Goal: Task Accomplishment & Management: Complete application form

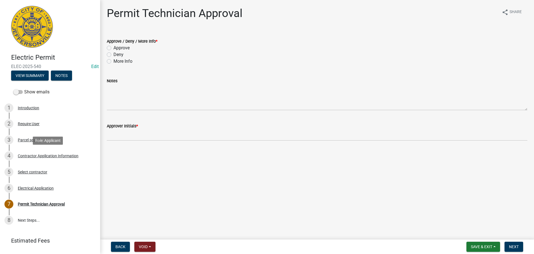
click at [60, 157] on div "Contractor Application Information" at bounding box center [48, 156] width 61 height 4
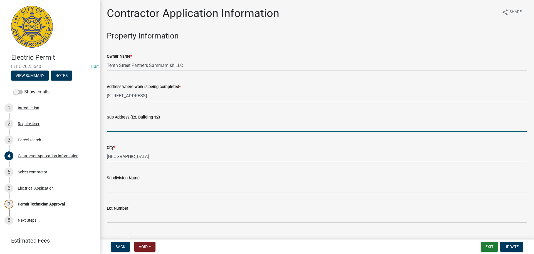
click at [145, 123] on input "Sub Address (Ex. Building 12)" at bounding box center [317, 125] width 421 height 11
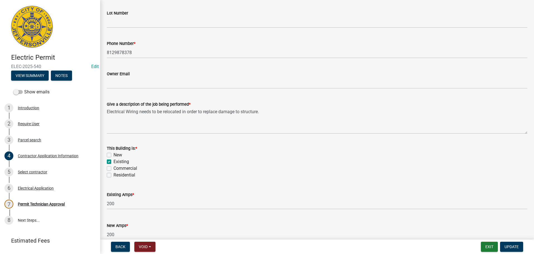
scroll to position [225, 0]
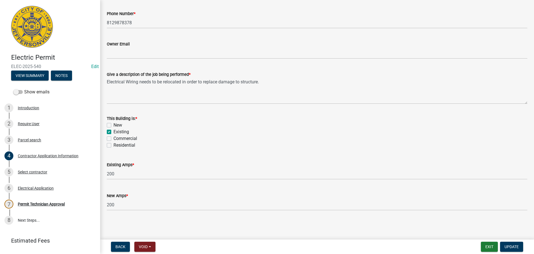
type input "401 E 10th Street"
click at [129, 144] on label "Residential" at bounding box center [125, 145] width 22 height 7
click at [117, 144] on input "Residential" at bounding box center [116, 144] width 4 height 4
checkbox input "true"
checkbox input "false"
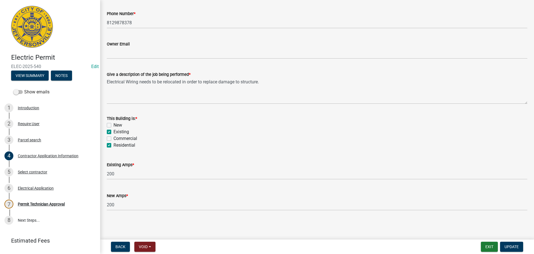
checkbox input "true"
checkbox input "false"
checkbox input "true"
click at [114, 139] on label "Commercial" at bounding box center [126, 138] width 24 height 7
click at [114, 139] on input "Commercial" at bounding box center [116, 137] width 4 height 4
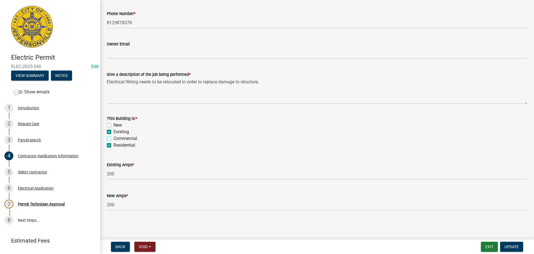
checkbox input "true"
checkbox input "false"
checkbox input "true"
click at [114, 147] on label "Residential" at bounding box center [125, 145] width 22 height 7
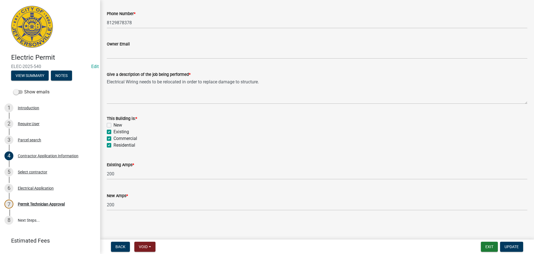
click at [114, 145] on input "Residential" at bounding box center [116, 144] width 4 height 4
checkbox input "false"
checkbox input "true"
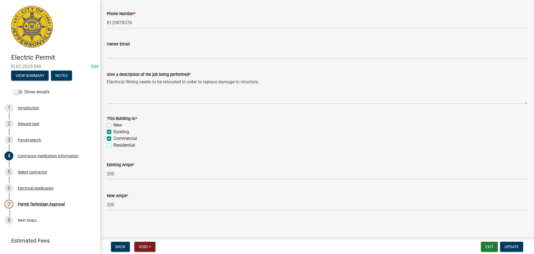
checkbox input "false"
click at [507, 243] on button "Update" at bounding box center [511, 246] width 23 height 10
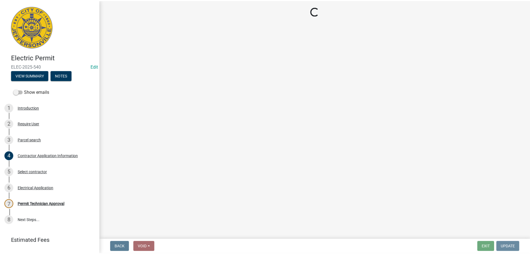
scroll to position [0, 0]
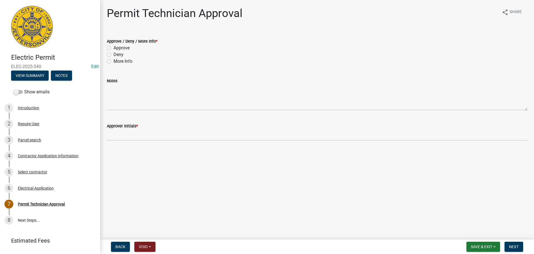
click at [116, 48] on label "Approve" at bounding box center [122, 48] width 16 height 7
click at [116, 48] on input "Approve" at bounding box center [116, 47] width 4 height 4
radio input "true"
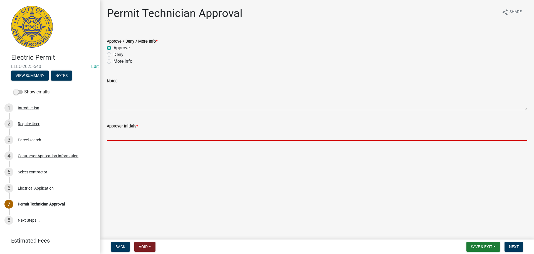
click at [133, 134] on input "Approver Initials *" at bounding box center [317, 134] width 421 height 11
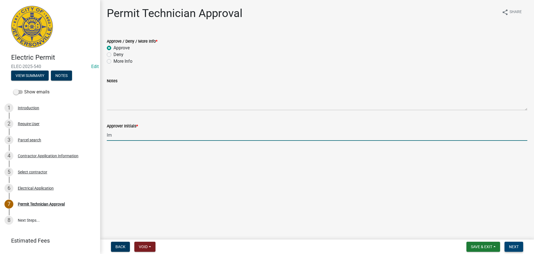
type input "lm"
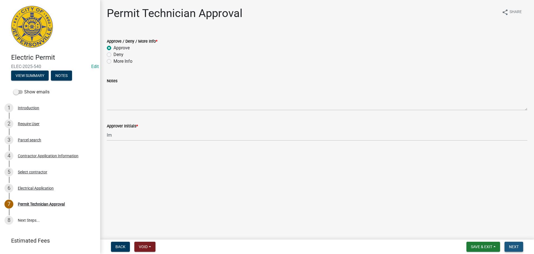
click at [515, 248] on span "Next" at bounding box center [514, 246] width 10 height 4
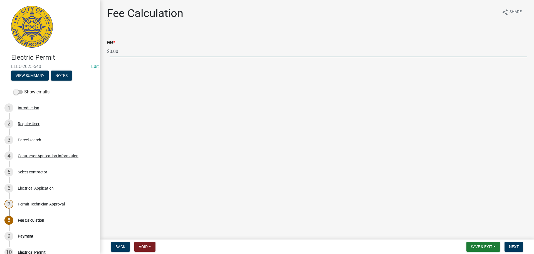
drag, startPoint x: 106, startPoint y: 51, endPoint x: 100, endPoint y: 51, distance: 6.1
click at [100, 51] on div "Electric Permit ELEC-2025-540 Edit View Summary Notes Show emails 1 Introductio…" at bounding box center [267, 127] width 534 height 254
type input "85.00"
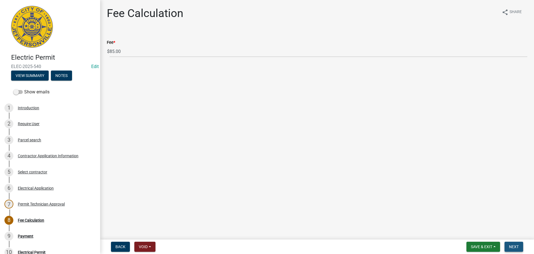
click at [516, 245] on span "Next" at bounding box center [514, 246] width 10 height 4
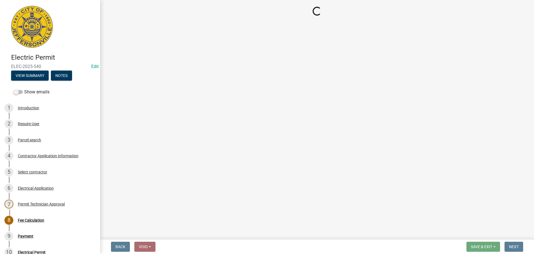
select select "3: 3"
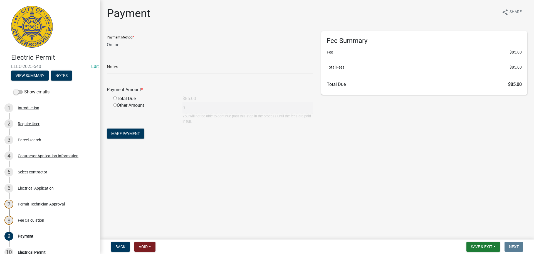
click at [475, 240] on nav "Back Void Withdraw Lock Expire Void Save & Exit Save Save & Exit Next" at bounding box center [317, 246] width 434 height 14
click at [475, 243] on button "Save & Exit" at bounding box center [484, 246] width 34 height 10
click at [481, 232] on button "Save & Exit" at bounding box center [478, 231] width 45 height 13
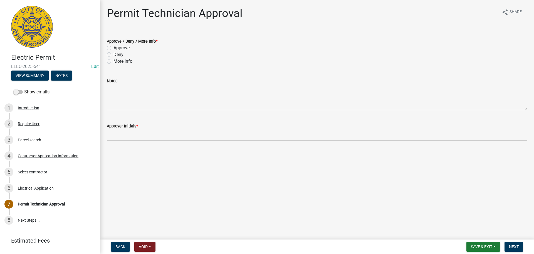
click at [116, 49] on label "Approve" at bounding box center [122, 48] width 16 height 7
click at [116, 48] on input "Approve" at bounding box center [116, 47] width 4 height 4
radio input "true"
click at [52, 152] on div "4 Contractor Application Information" at bounding box center [47, 155] width 87 height 9
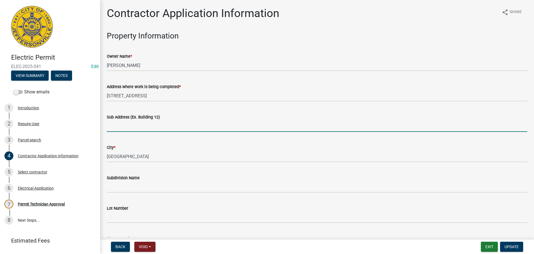
click at [161, 121] on input "Sub Address (Ex. Building 12)" at bounding box center [317, 125] width 421 height 11
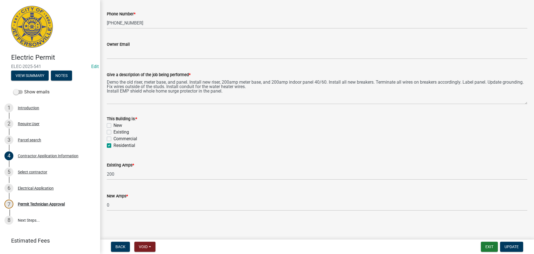
scroll to position [225, 0]
type input "3102 Crums Lane"
click at [124, 133] on label "Existing" at bounding box center [122, 131] width 16 height 7
click at [117, 132] on input "Existing" at bounding box center [116, 130] width 4 height 4
checkbox input "true"
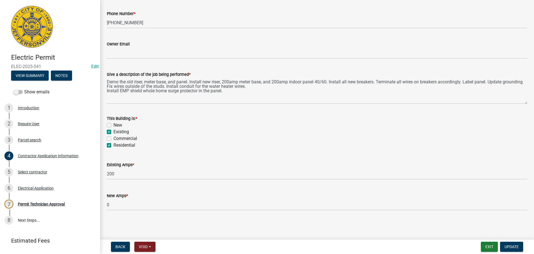
checkbox input "false"
checkbox input "true"
checkbox input "false"
checkbox input "true"
click at [513, 247] on span "Update" at bounding box center [512, 246] width 14 height 4
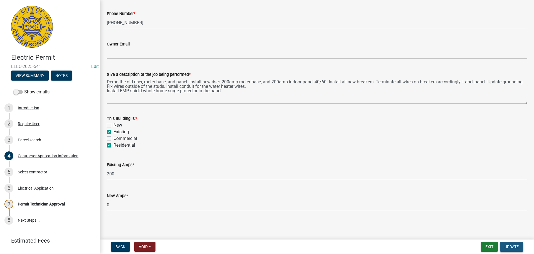
scroll to position [0, 0]
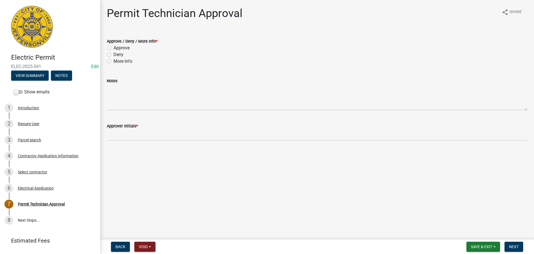
click at [131, 48] on div "Approve" at bounding box center [317, 48] width 421 height 7
click at [121, 50] on label "Approve" at bounding box center [122, 48] width 16 height 7
click at [117, 48] on input "Approve" at bounding box center [116, 47] width 4 height 4
radio input "true"
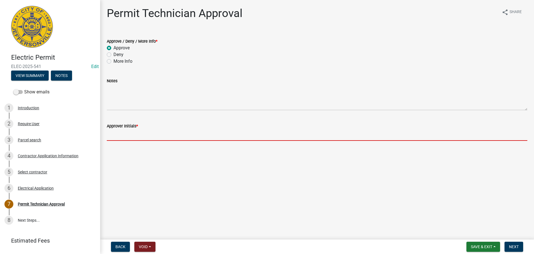
click at [129, 134] on input "Approver Initials *" at bounding box center [317, 134] width 421 height 11
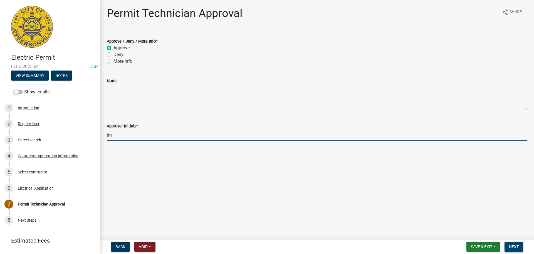
type input "lm"
click at [519, 244] on span "Next" at bounding box center [514, 246] width 10 height 4
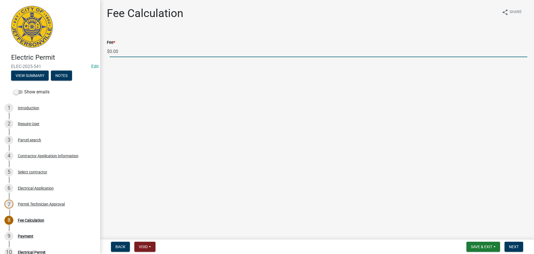
drag, startPoint x: 134, startPoint y: 52, endPoint x: 97, endPoint y: 50, distance: 37.0
click at [97, 50] on div "Electric Permit ELEC-2025-541 Edit View Summary Notes Show emails 1 Introductio…" at bounding box center [267, 127] width 534 height 254
type input "70.00"
click at [512, 246] on span "Next" at bounding box center [514, 246] width 10 height 4
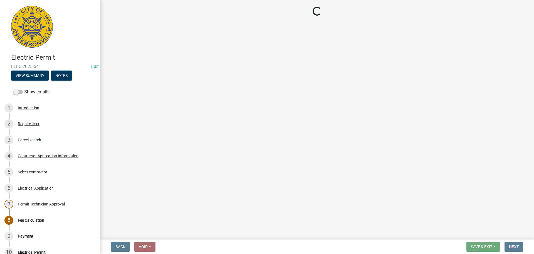
select select "3: 3"
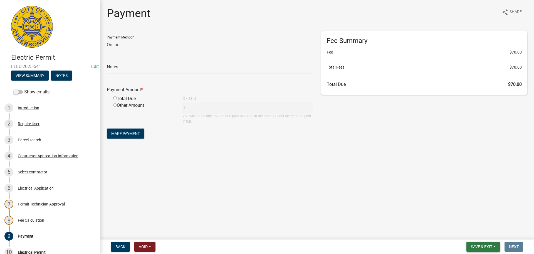
click at [472, 243] on button "Save & Exit" at bounding box center [484, 246] width 34 height 10
click at [475, 219] on button "Save" at bounding box center [478, 218] width 45 height 13
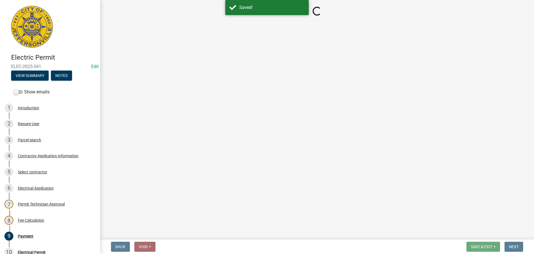
select select "3: 3"
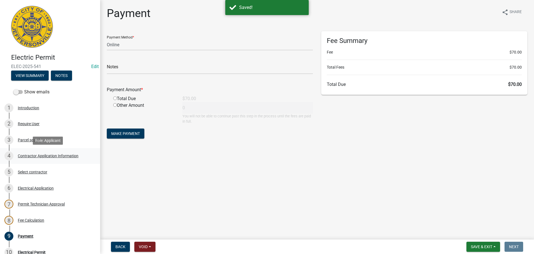
click at [45, 154] on div "Contractor Application Information" at bounding box center [48, 156] width 61 height 4
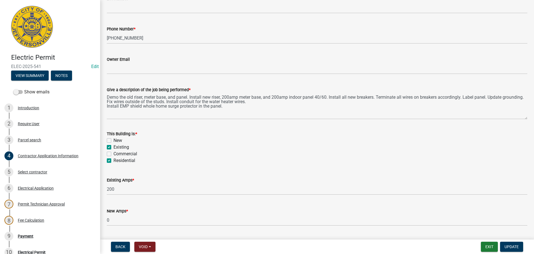
scroll to position [197, 0]
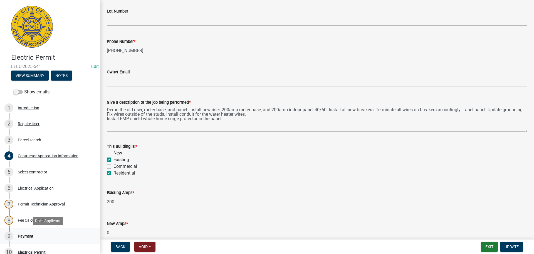
click at [27, 234] on div "Payment" at bounding box center [26, 236] width 16 height 4
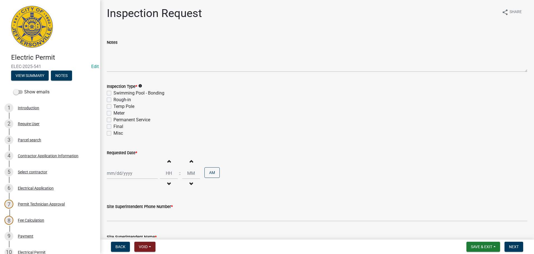
click at [126, 118] on label "Permanent Service" at bounding box center [132, 119] width 37 height 7
click at [117, 118] on input "Permanent Service" at bounding box center [116, 118] width 4 height 4
checkbox input "true"
checkbox input "false"
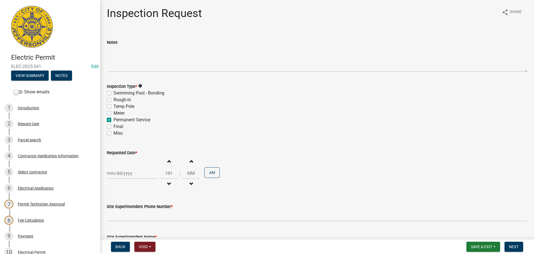
checkbox input "false"
checkbox input "true"
checkbox input "false"
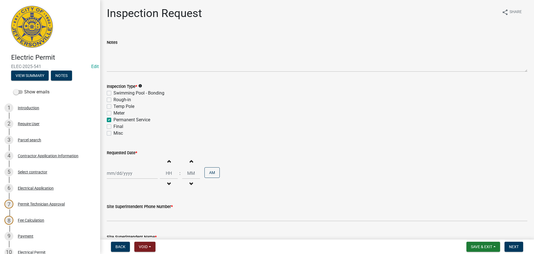
click at [147, 171] on div at bounding box center [132, 172] width 51 height 11
select select "10"
select select "2025"
click at [140, 126] on div "9" at bounding box center [139, 125] width 9 height 9
type input "[DATE]"
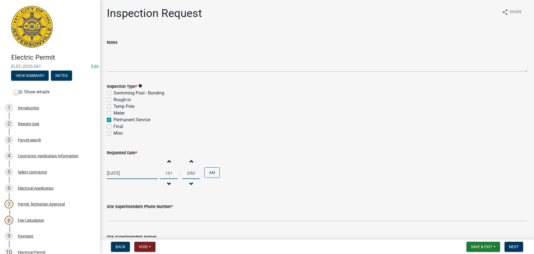
click at [171, 172] on input "Hours" at bounding box center [169, 172] width 18 height 11
type input "01"
type input "00"
click at [209, 173] on button "AM" at bounding box center [212, 172] width 15 height 11
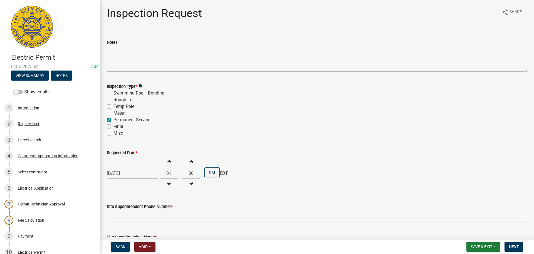
click at [180, 217] on input "Site Superintendent Phone Number *" at bounding box center [317, 215] width 421 height 11
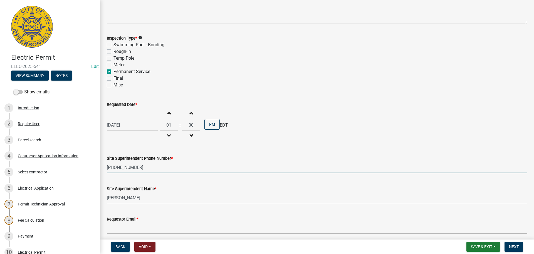
scroll to position [56, 0]
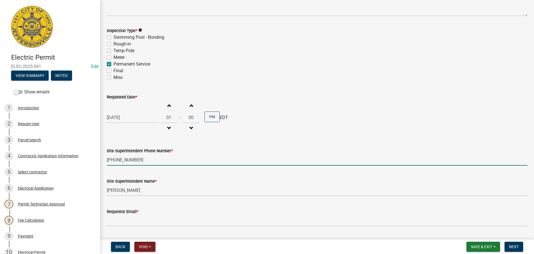
type input "[PHONE_NUMBER]"
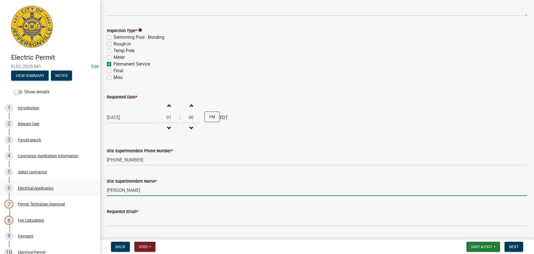
drag, startPoint x: 162, startPoint y: 191, endPoint x: 85, endPoint y: 185, distance: 77.3
click at [85, 185] on div "Electric Permit ELEC-2025-541 Edit View Summary Notes Show emails 1 Introductio…" at bounding box center [267, 127] width 534 height 254
type input "[PERSON_NAME]"
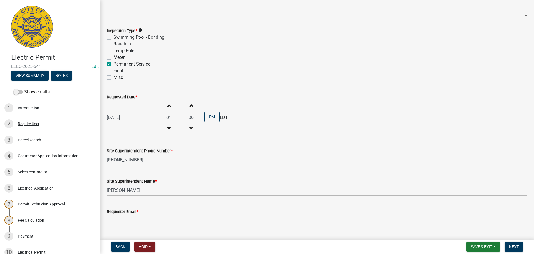
click at [136, 224] on input "Requestor Email *" at bounding box center [317, 220] width 421 height 11
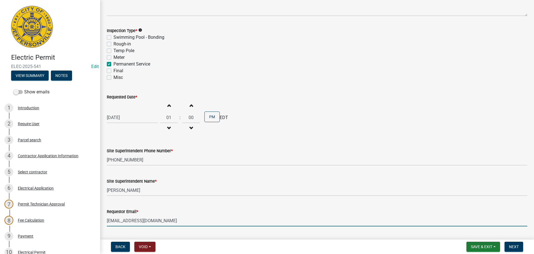
scroll to position [71, 0]
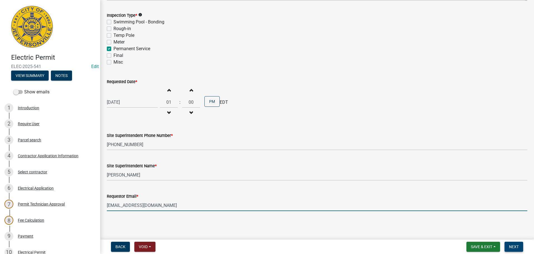
type input "[EMAIL_ADDRESS][DOMAIN_NAME]"
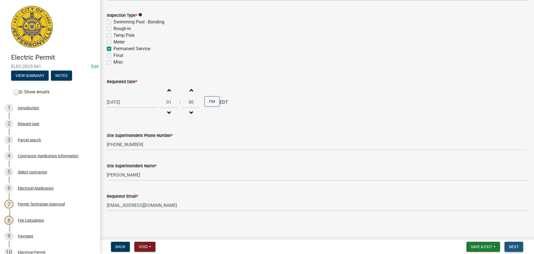
click at [514, 248] on span "Next" at bounding box center [514, 246] width 10 height 4
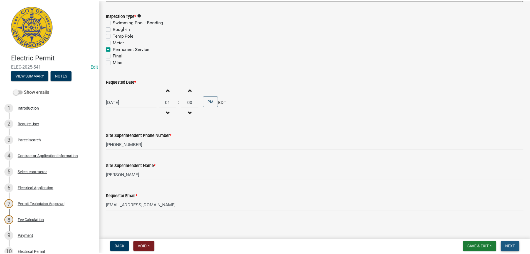
scroll to position [0, 0]
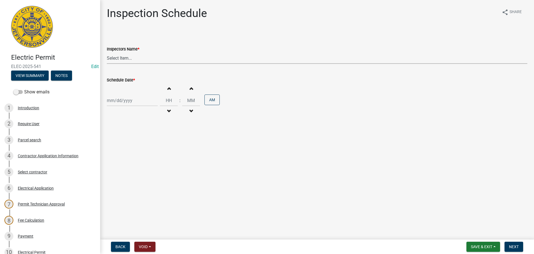
click at [158, 57] on select "Select Item... [PERSON_NAME] ([PERSON_NAME]) [PERSON_NAME] ([PERSON_NAME]) mkru…" at bounding box center [317, 57] width 421 height 11
select select "36a8b8f0-2ef8-43e9-ae06-718f51af8d36"
click at [107, 52] on select "Select Item... [PERSON_NAME] ([PERSON_NAME]) [PERSON_NAME] ([PERSON_NAME]) mkru…" at bounding box center [317, 57] width 421 height 11
click at [141, 100] on div at bounding box center [132, 100] width 51 height 11
select select "10"
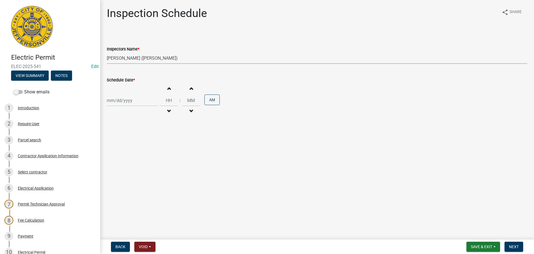
select select "2025"
click at [139, 139] on div "9" at bounding box center [139, 138] width 9 height 9
type input "[DATE]"
click at [162, 101] on input "Hours" at bounding box center [169, 100] width 18 height 11
type input "01"
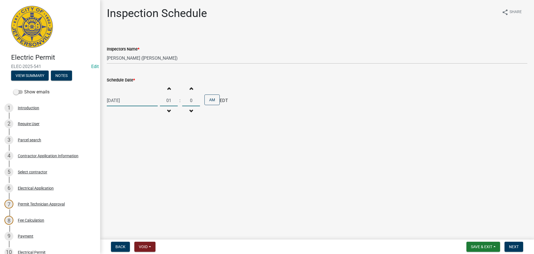
type input "00"
click at [211, 97] on button "AM" at bounding box center [212, 99] width 15 height 11
click at [205, 94] on button "PM" at bounding box center [212, 99] width 15 height 11
click at [213, 100] on button "AM" at bounding box center [212, 99] width 15 height 11
click at [515, 247] on span "Next" at bounding box center [514, 246] width 10 height 4
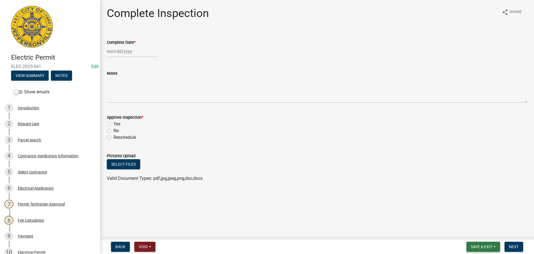
click at [475, 243] on button "Save & Exit" at bounding box center [484, 246] width 34 height 10
click at [478, 232] on button "Save & Exit" at bounding box center [478, 231] width 45 height 13
